Goal: Go to known website: Access a specific website the user already knows

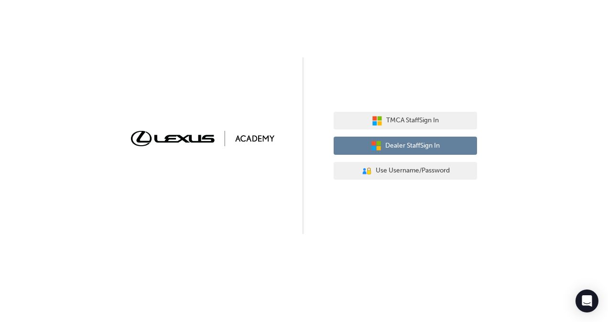
click at [443, 148] on button "Dealer Staff Sign In" at bounding box center [405, 146] width 143 height 18
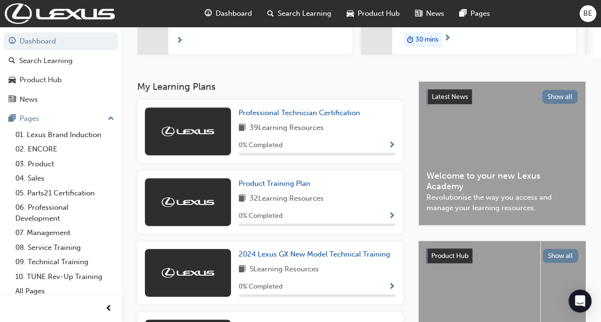
scroll to position [287, 0]
